Goal: Use online tool/utility: Utilize a website feature to perform a specific function

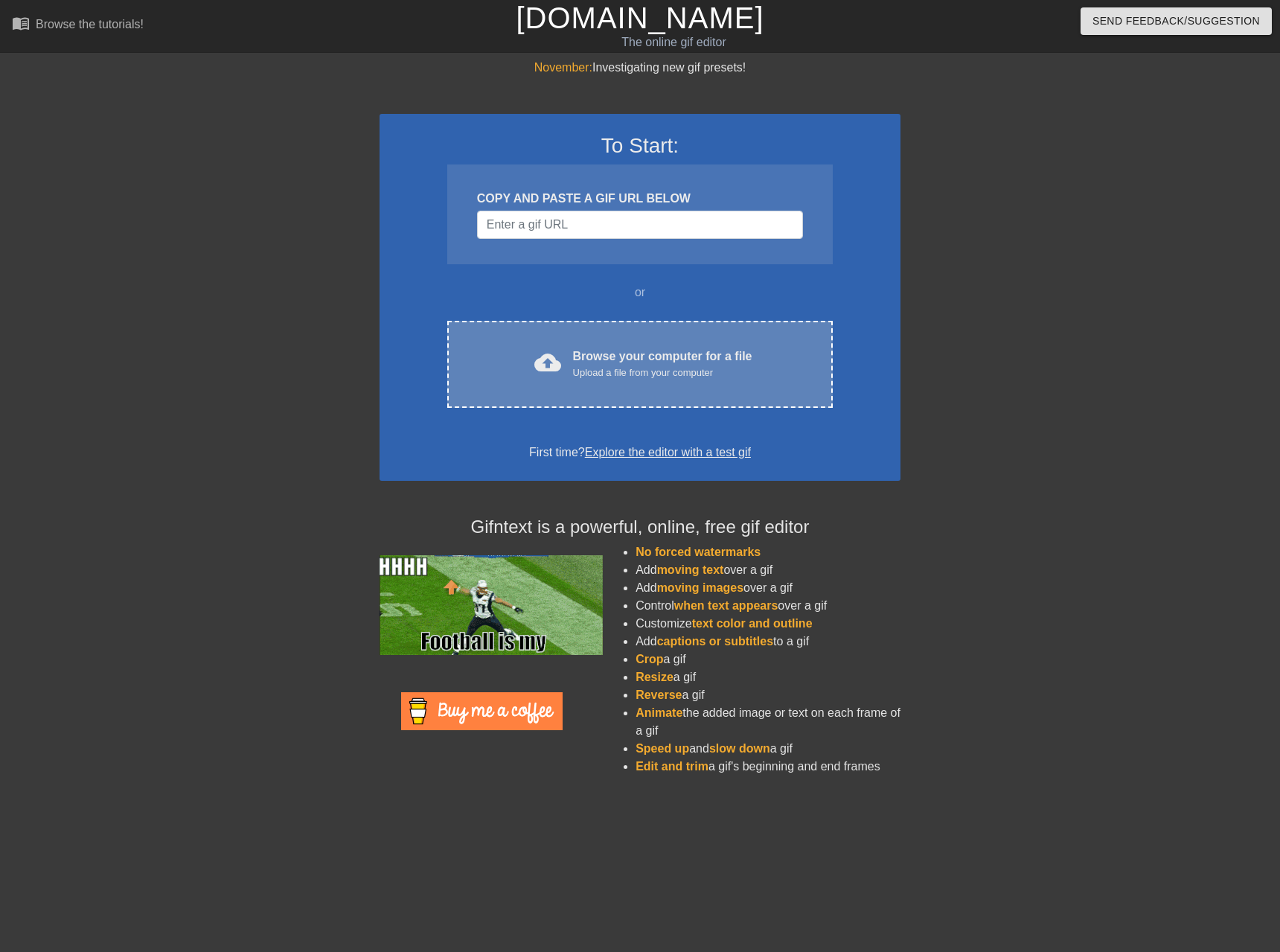
click at [633, 371] on div "Upload a file from your computer" at bounding box center [662, 373] width 179 height 15
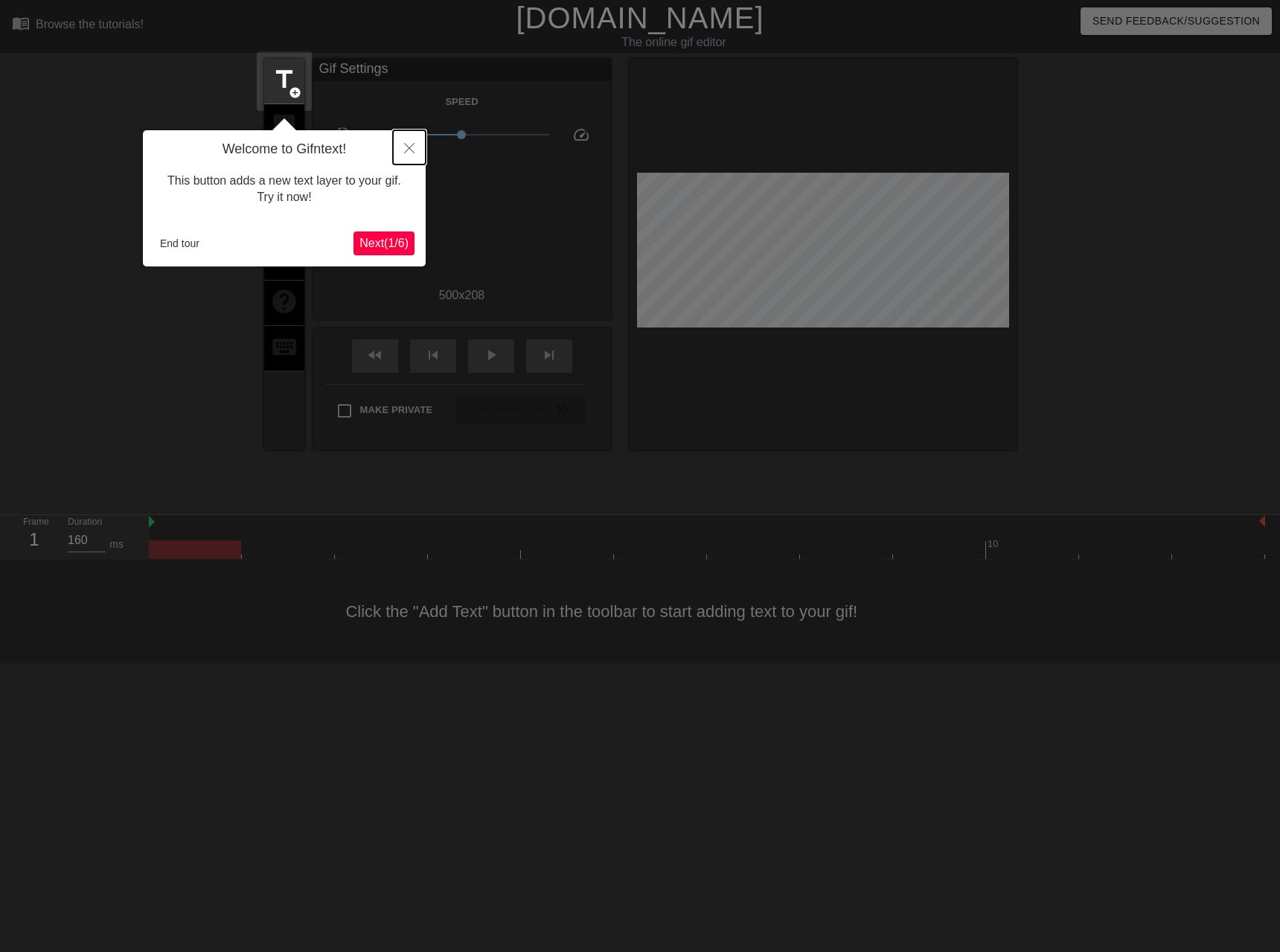
click at [405, 150] on icon "Close" at bounding box center [409, 148] width 11 height 11
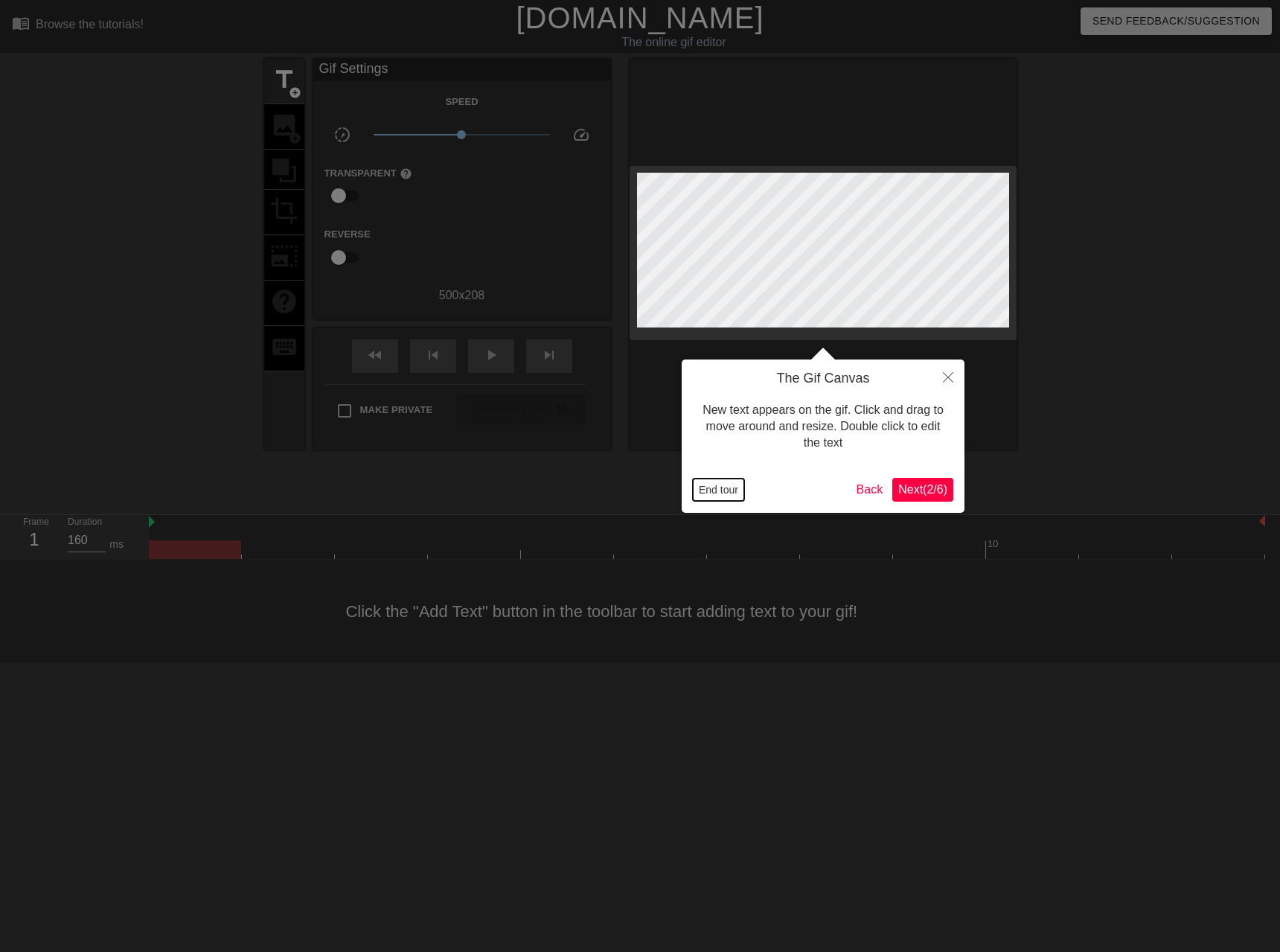
click at [725, 492] on button "End tour" at bounding box center [718, 489] width 51 height 22
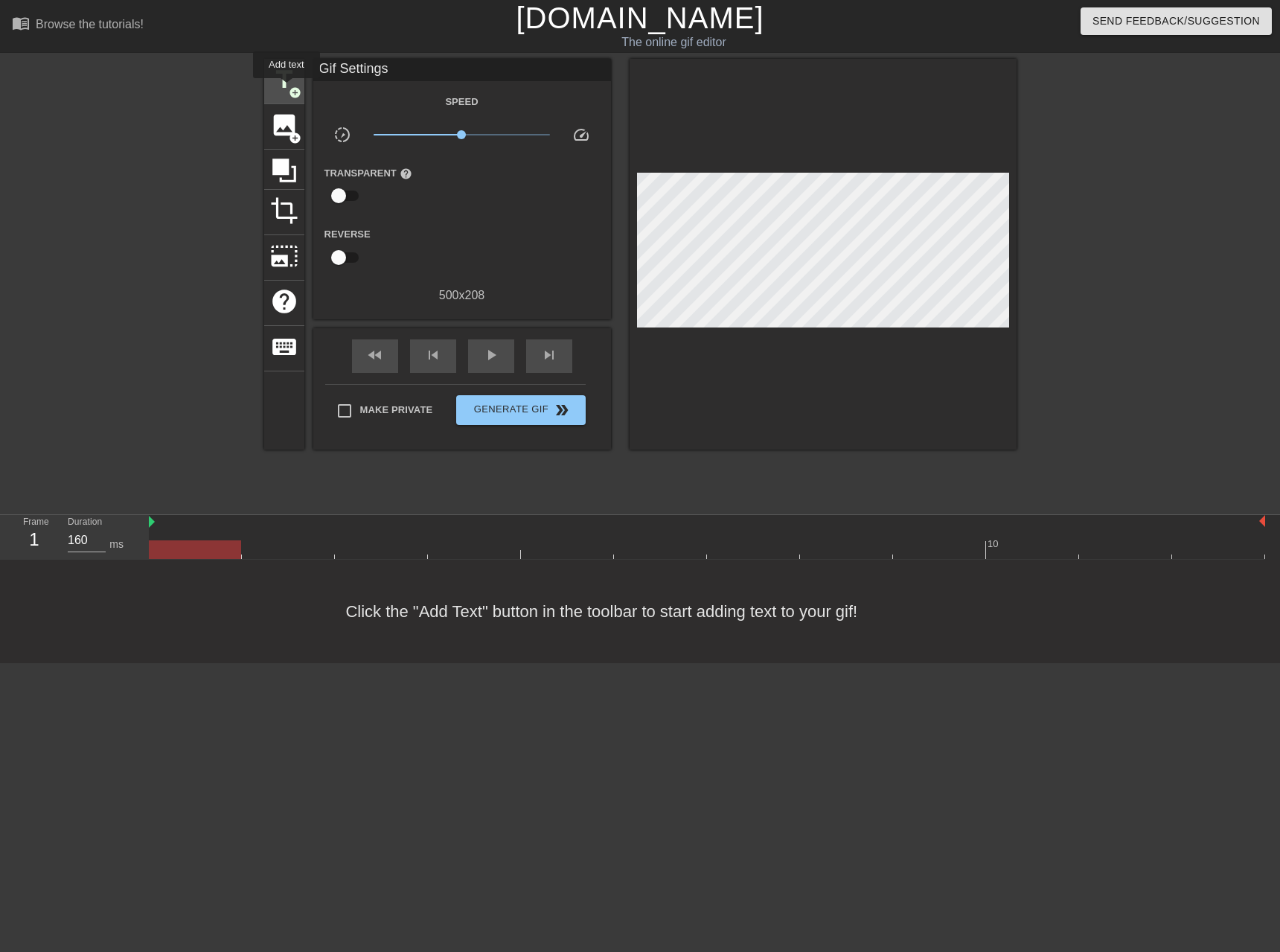
click at [289, 89] on span "add_circle" at bounding box center [295, 93] width 13 height 13
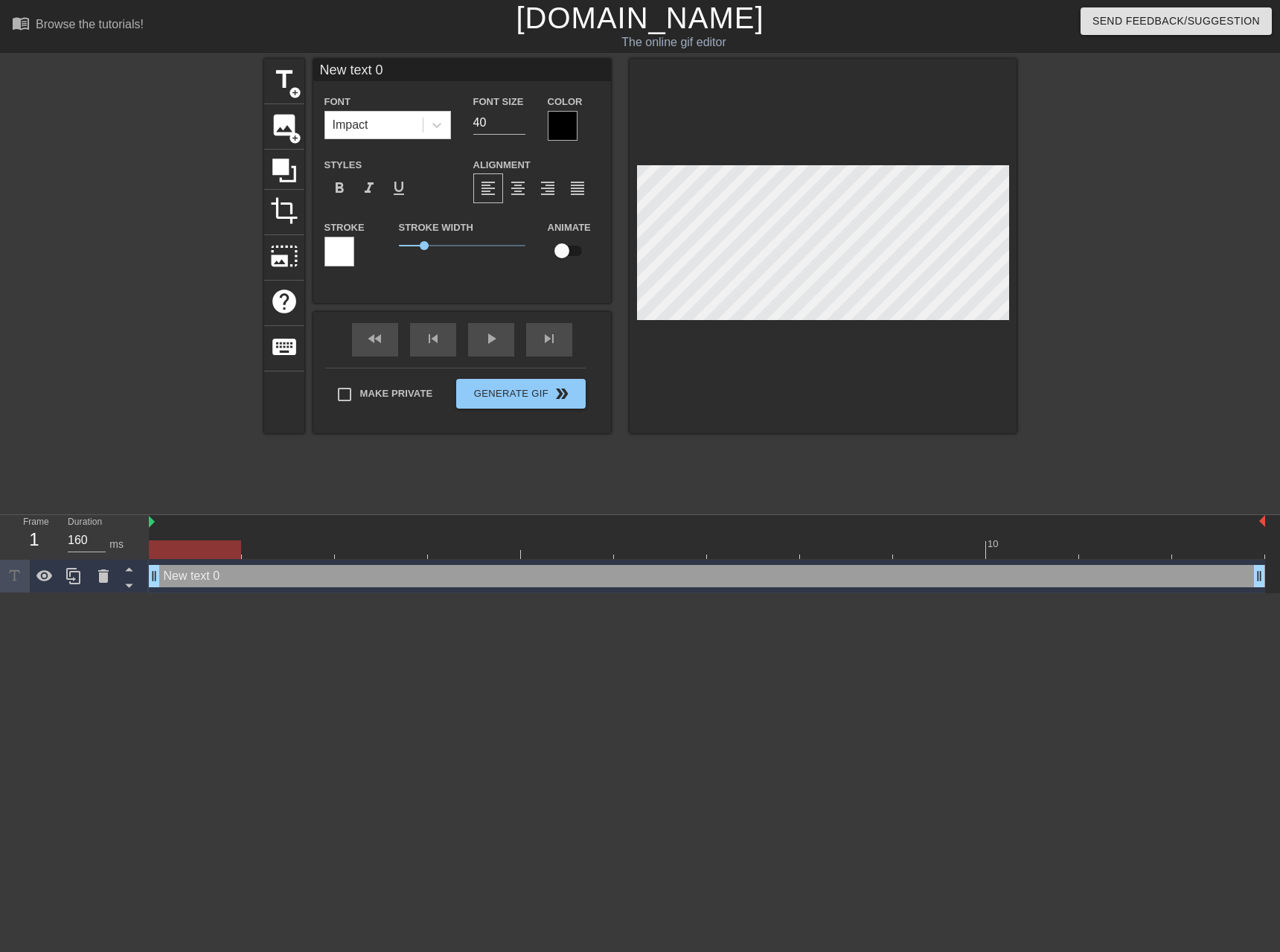
click at [362, 69] on input "New text 0" at bounding box center [462, 70] width 297 height 22
type input "Core Network squad"
click at [522, 127] on input "39" at bounding box center [499, 123] width 52 height 24
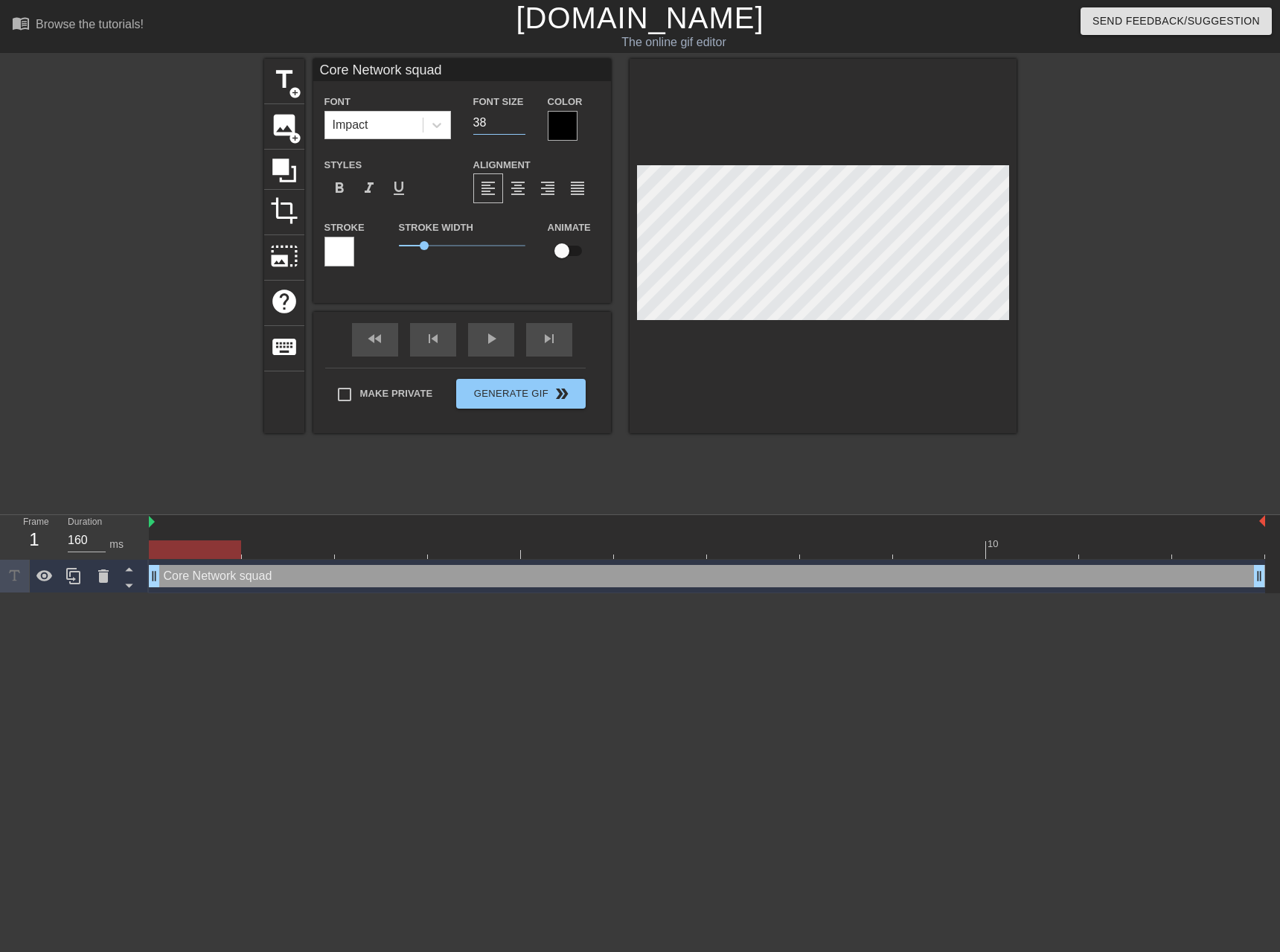
click at [522, 127] on input "38" at bounding box center [499, 123] width 52 height 24
click at [522, 127] on input "37" at bounding box center [499, 123] width 52 height 24
click at [522, 127] on input "36" at bounding box center [499, 123] width 52 height 24
click at [522, 127] on input "35" at bounding box center [499, 123] width 52 height 24
click at [522, 127] on input "34" at bounding box center [499, 123] width 52 height 24
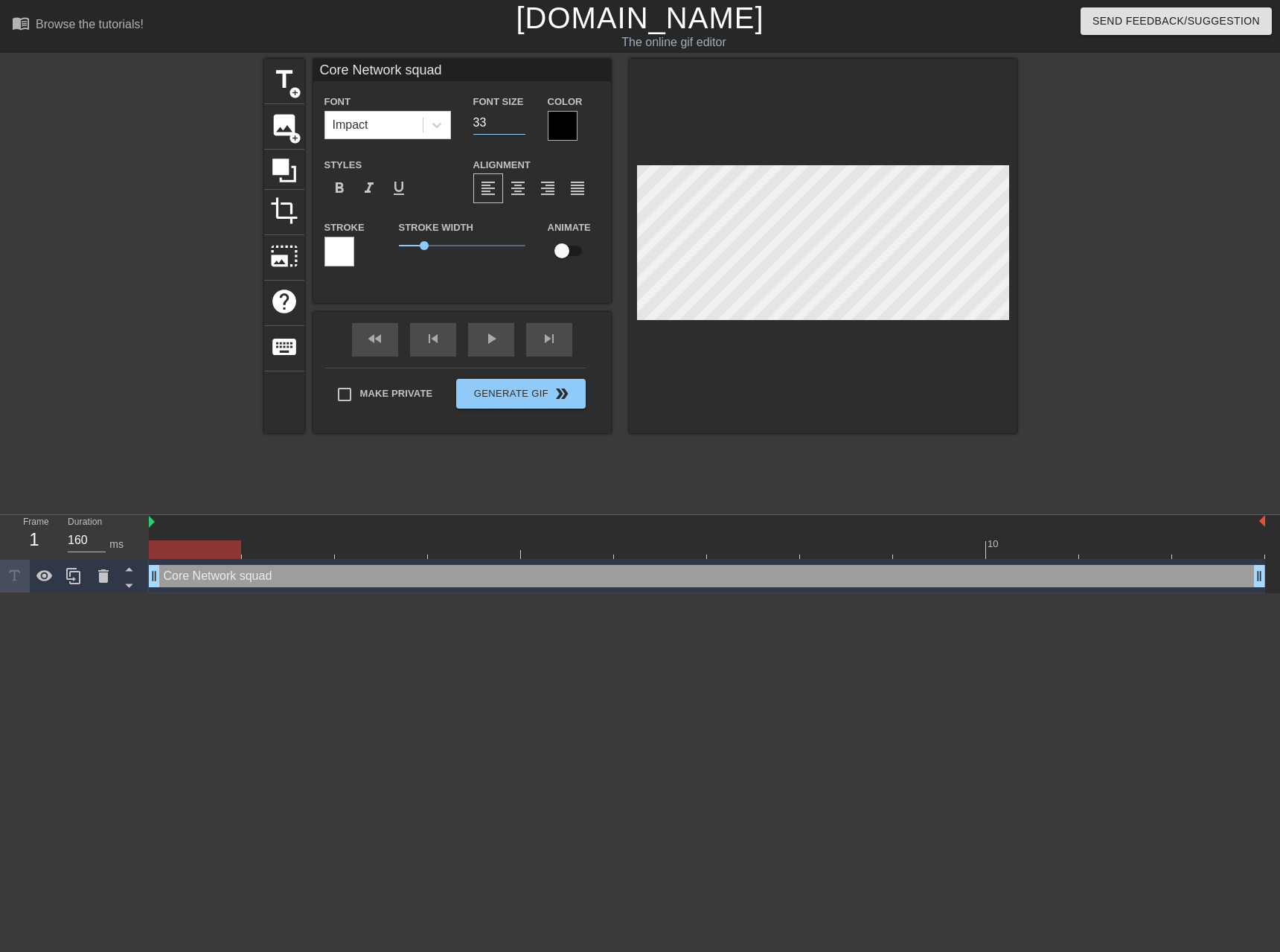
click at [522, 127] on input "33" at bounding box center [499, 123] width 52 height 24
click at [522, 127] on input "32" at bounding box center [499, 123] width 52 height 24
click at [522, 127] on input "31" at bounding box center [499, 123] width 52 height 24
click at [522, 127] on input "30" at bounding box center [499, 123] width 52 height 24
click at [522, 127] on input "29" at bounding box center [499, 123] width 52 height 24
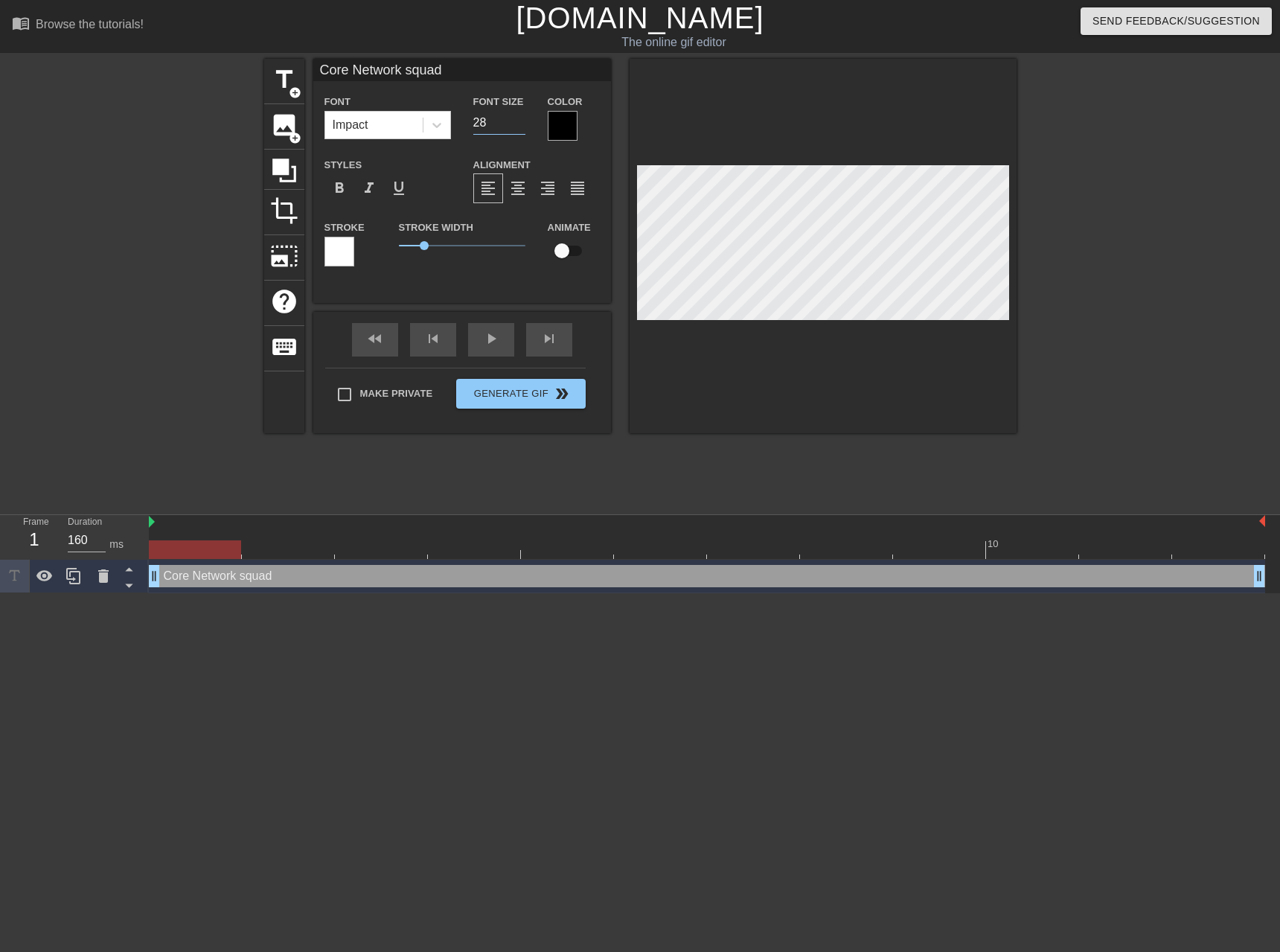
click at [522, 127] on input "28" at bounding box center [499, 123] width 52 height 24
click at [522, 127] on input "27" at bounding box center [499, 123] width 52 height 24
click at [522, 127] on input "26" at bounding box center [499, 123] width 52 height 24
click at [522, 127] on input "25" at bounding box center [499, 123] width 52 height 24
click at [522, 127] on input "24" at bounding box center [499, 123] width 52 height 24
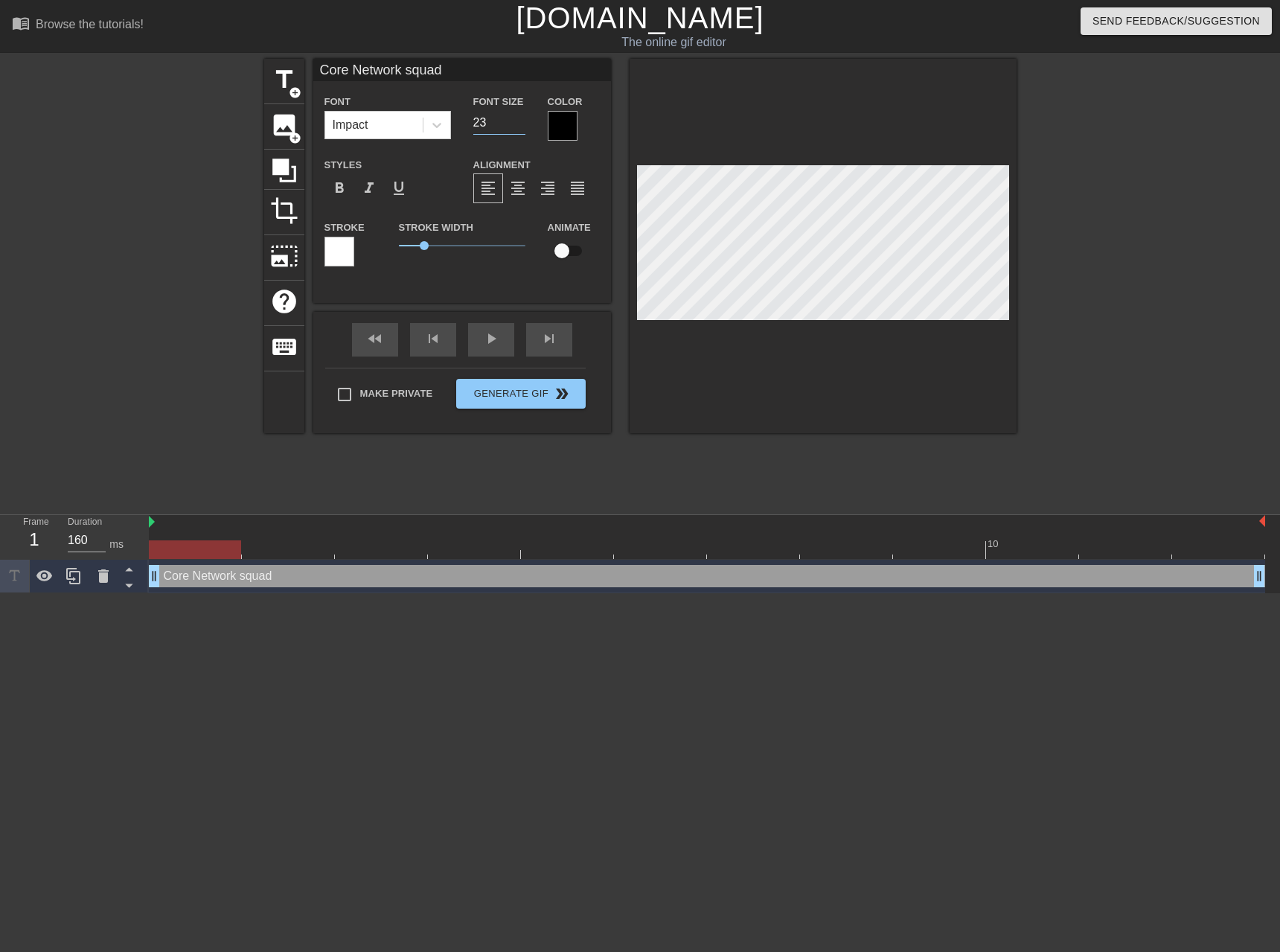
click at [522, 127] on input "23" at bounding box center [499, 123] width 52 height 24
click at [522, 127] on input "22" at bounding box center [499, 123] width 52 height 24
click at [522, 127] on input "21" at bounding box center [499, 123] width 52 height 24
click at [522, 127] on input "20" at bounding box center [499, 123] width 52 height 24
type input "19"
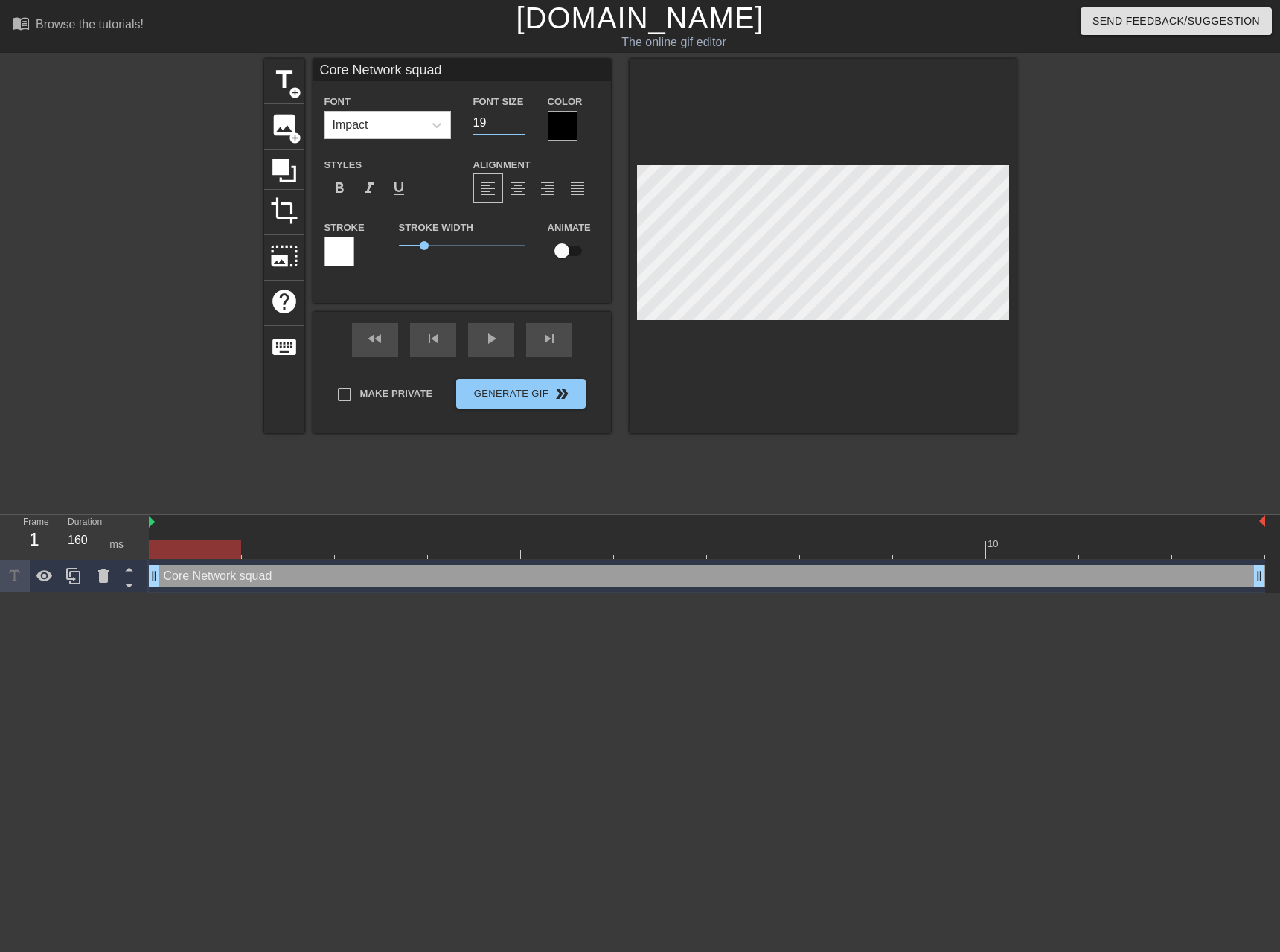
click at [522, 127] on input "19" at bounding box center [499, 123] width 52 height 24
drag, startPoint x: 423, startPoint y: 247, endPoint x: 447, endPoint y: 252, distance: 24.5
click at [447, 252] on span "1.95" at bounding box center [461, 245] width 126 height 18
click at [882, 376] on div at bounding box center [822, 246] width 387 height 374
click at [406, 72] on input "Core Network squad" at bounding box center [462, 70] width 297 height 22
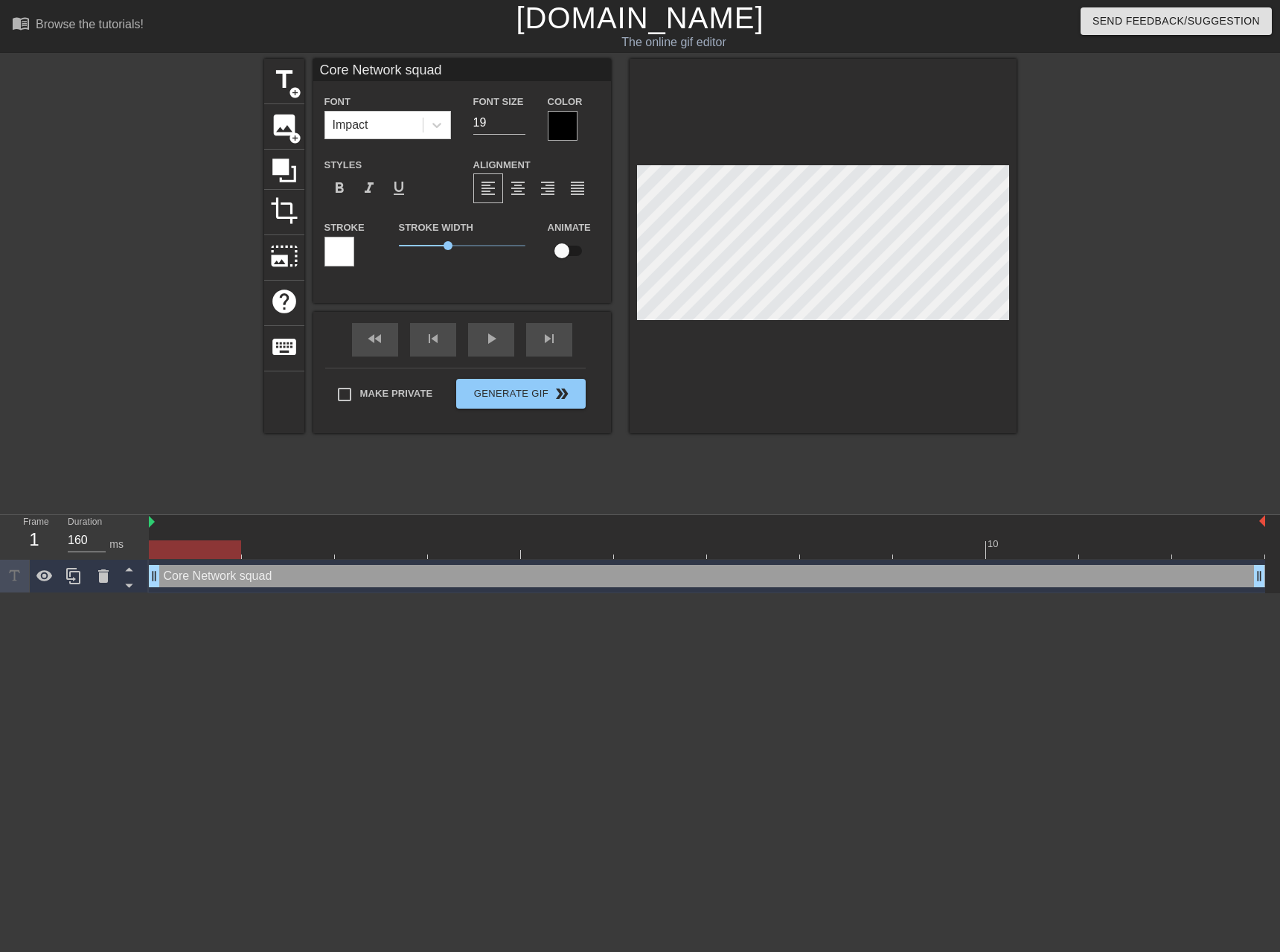
type input "Core Network Squad"
click at [714, 359] on div at bounding box center [822, 246] width 387 height 374
click at [848, 426] on div at bounding box center [822, 246] width 387 height 374
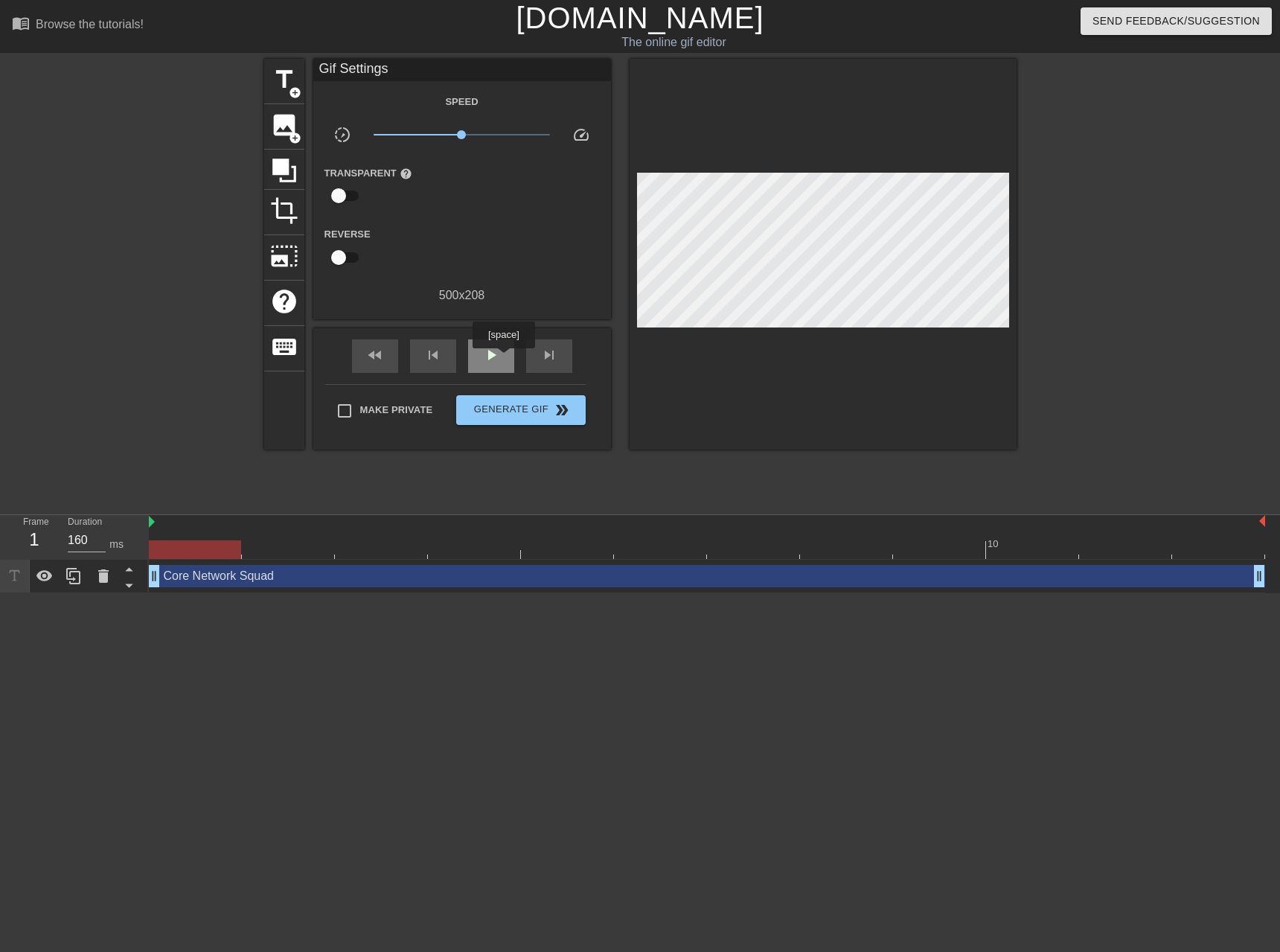
click at [505, 359] on div "play_arrow" at bounding box center [491, 356] width 46 height 34
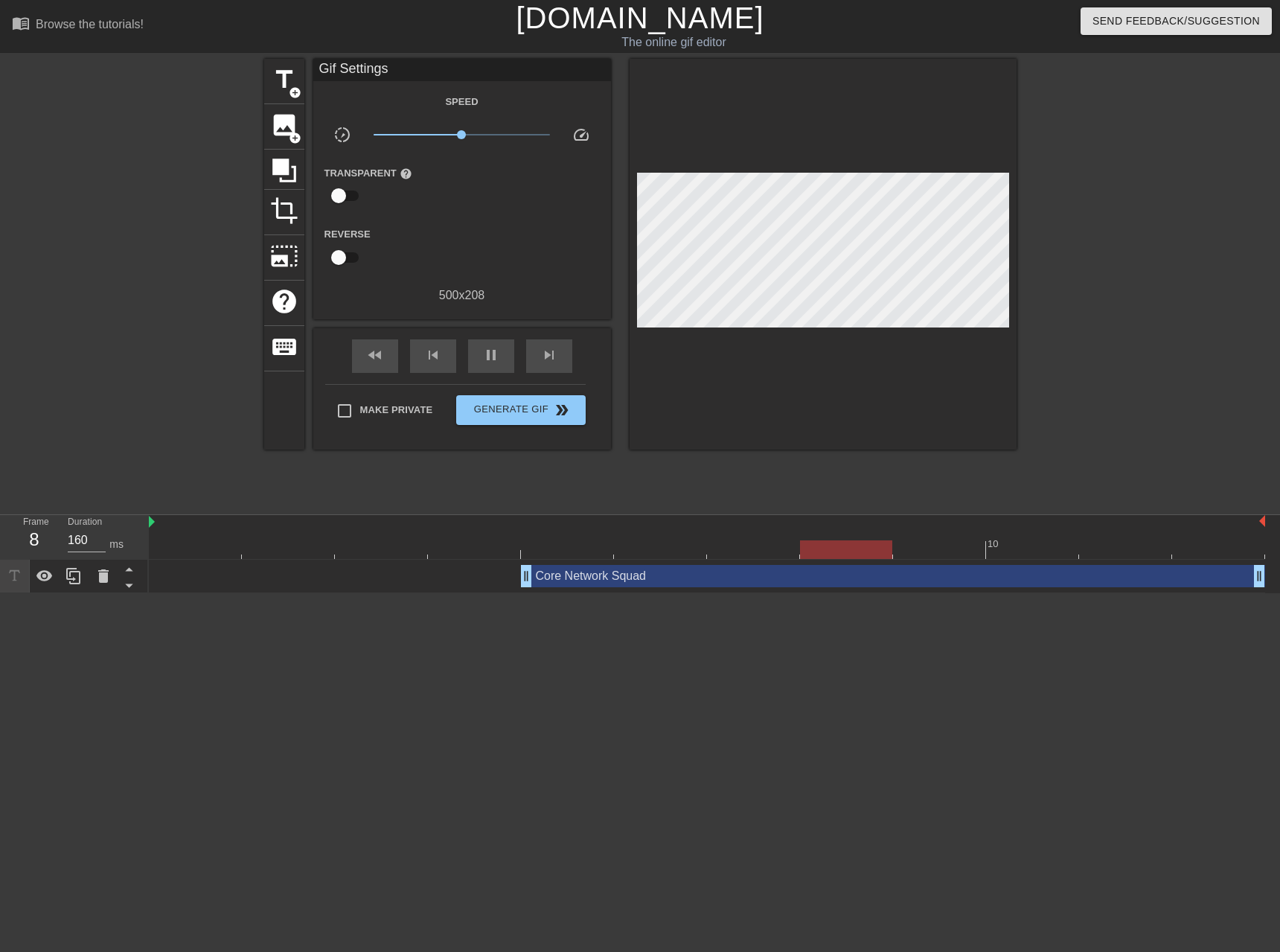
drag, startPoint x: 155, startPoint y: 579, endPoint x: 493, endPoint y: 581, distance: 338.0
click at [493, 581] on div "Core Network Squad drag_handle drag_handle" at bounding box center [707, 576] width 1116 height 22
click at [510, 395] on button "Generate Gif double_arrow" at bounding box center [520, 409] width 129 height 30
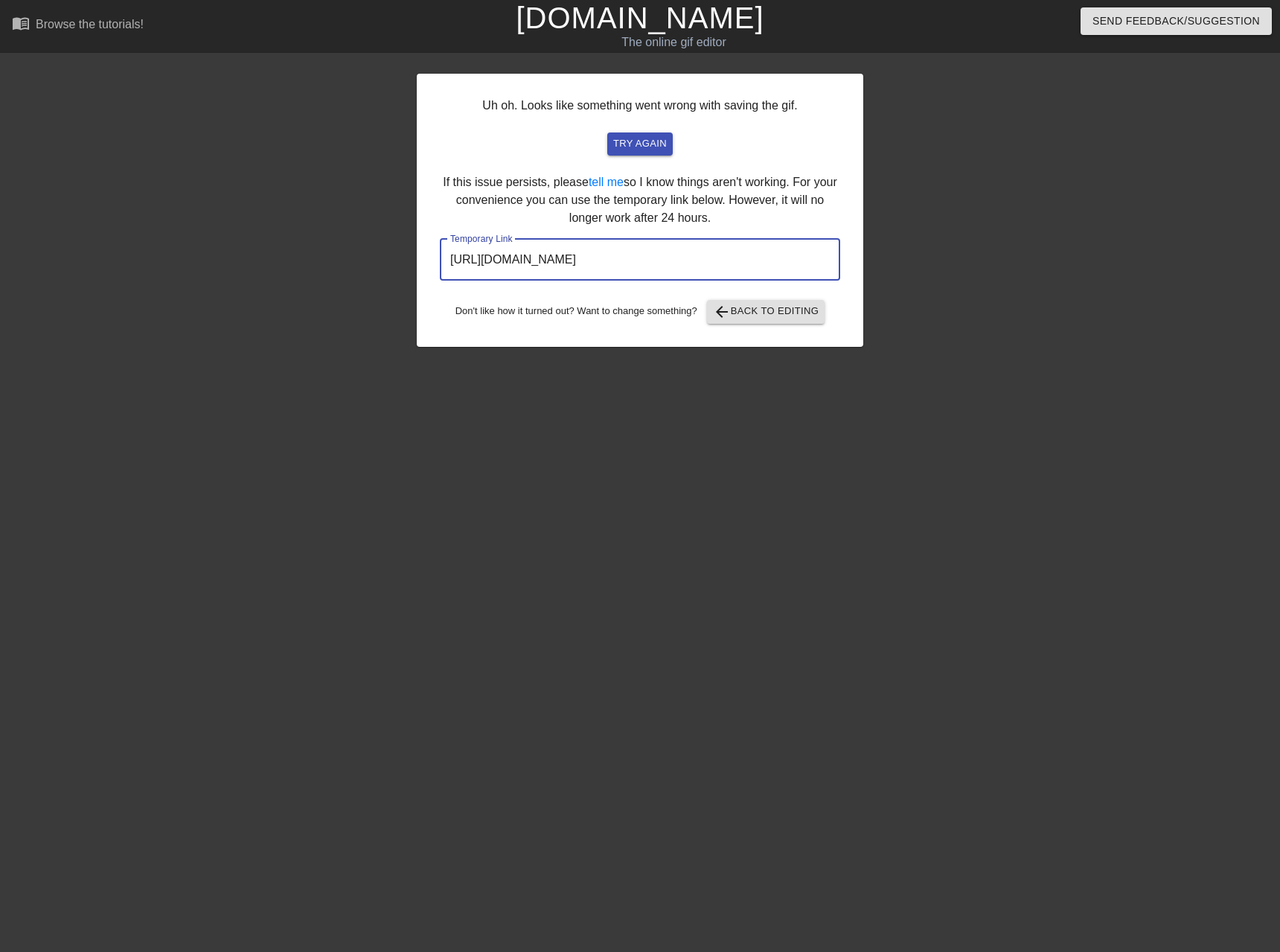
click at [650, 264] on input "[URL][DOMAIN_NAME]" at bounding box center [640, 260] width 400 height 41
click at [648, 258] on input "[URL][DOMAIN_NAME]" at bounding box center [640, 260] width 400 height 41
